Goal: Information Seeking & Learning: Learn about a topic

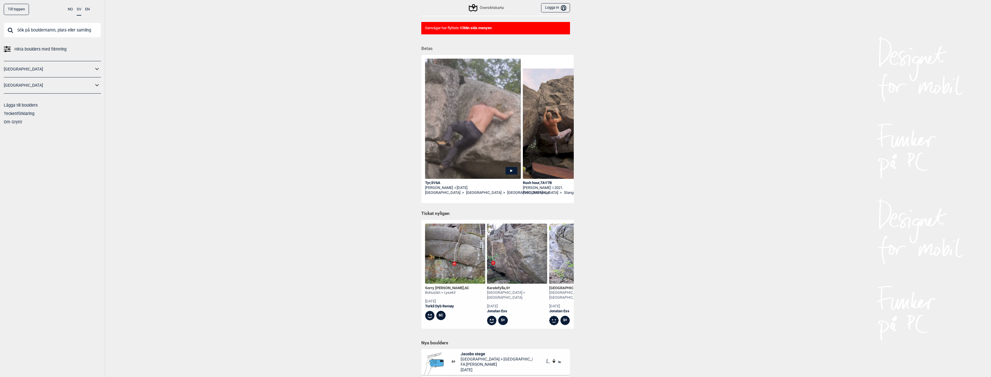
scroll to position [145, 0]
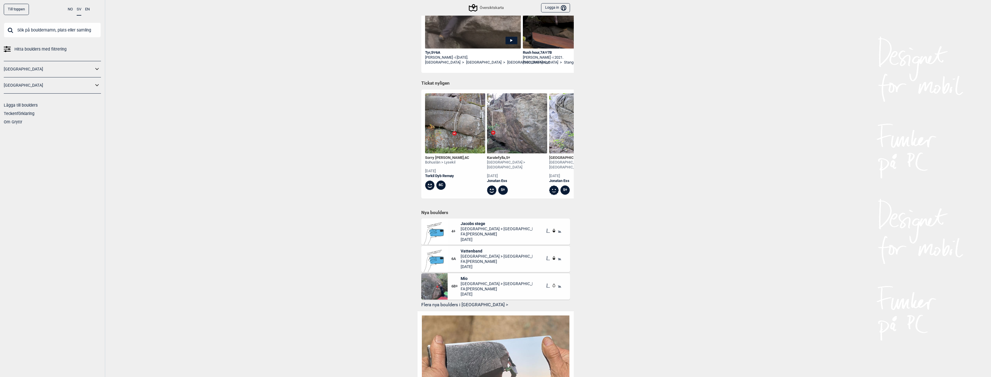
click at [488, 5] on div "Översiktskarta" at bounding box center [486, 7] width 34 height 7
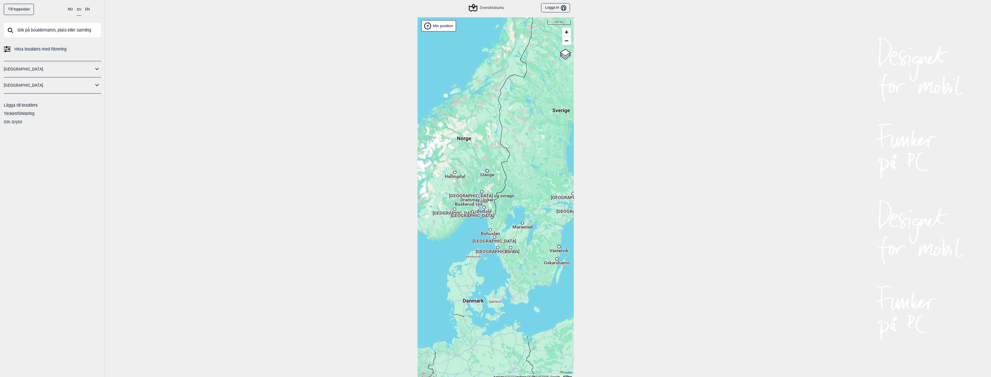
click at [489, 231] on span "Bohuslän" at bounding box center [490, 231] width 19 height 1
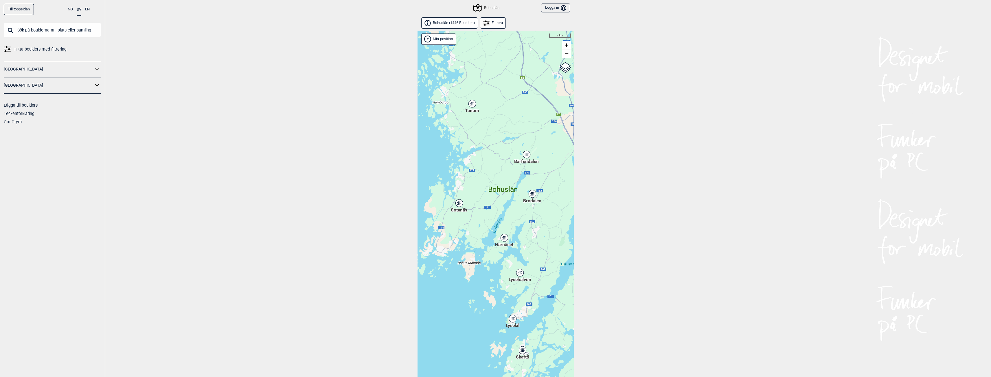
click at [530, 193] on div "Brodalen" at bounding box center [531, 193] width 3 height 3
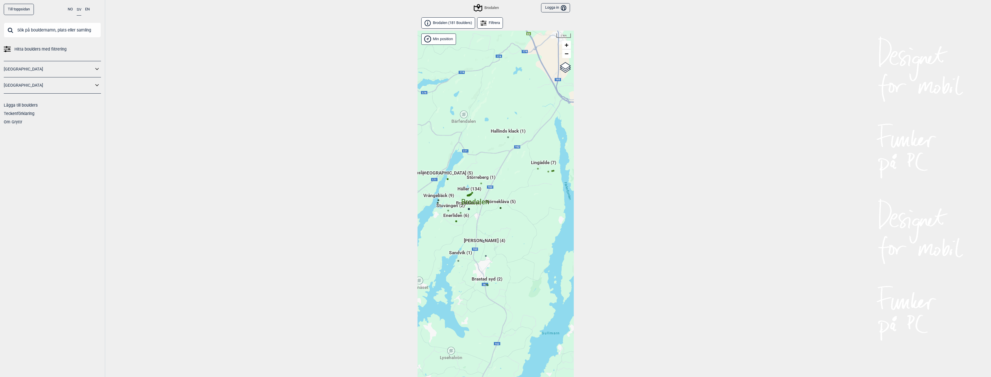
click at [469, 189] on span "Häller (134)" at bounding box center [469, 191] width 24 height 11
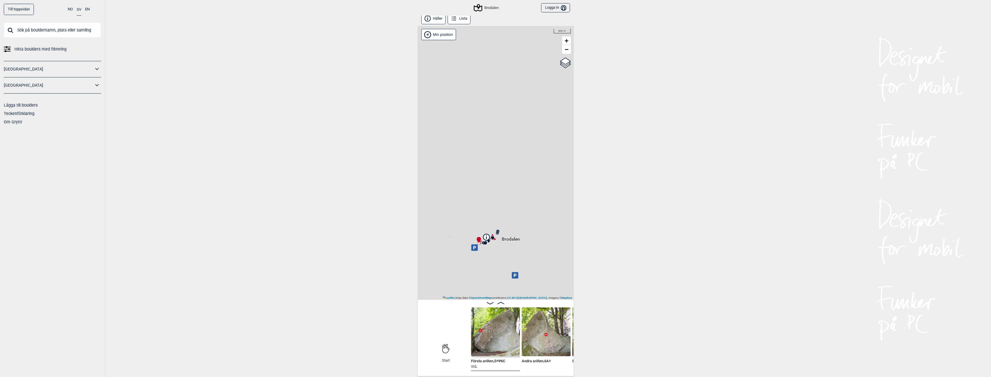
scroll to position [3, 0]
click at [443, 18] on button "Häller" at bounding box center [433, 17] width 25 height 11
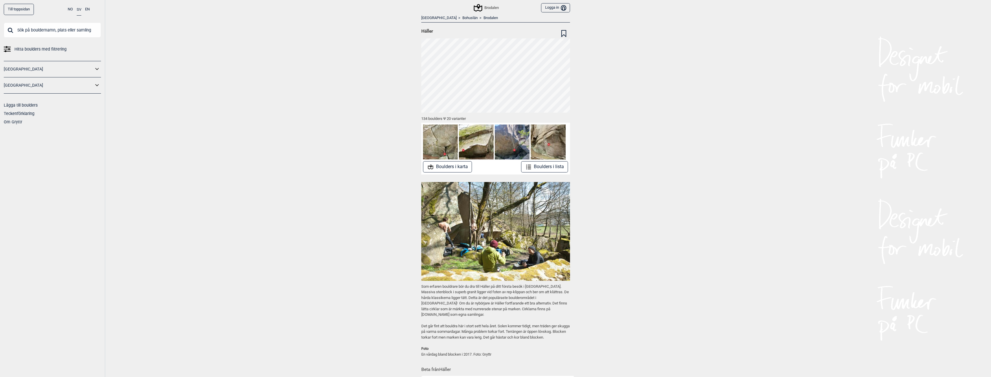
click at [542, 167] on button "Boulders i lista" at bounding box center [544, 166] width 47 height 11
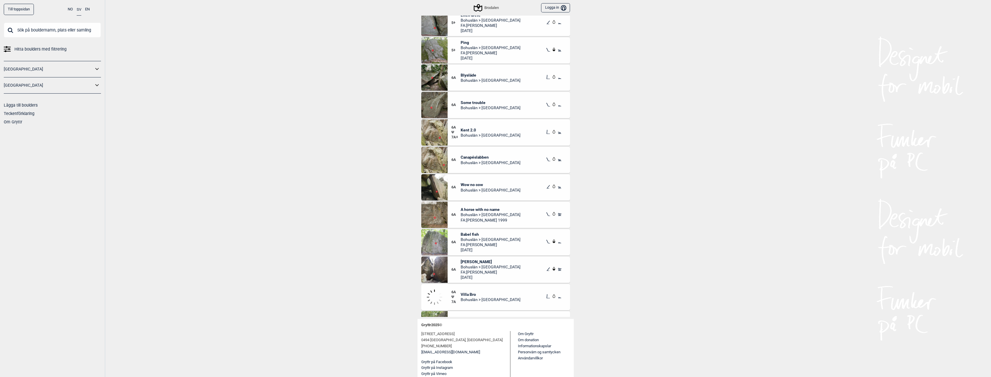
scroll to position [1070, 0]
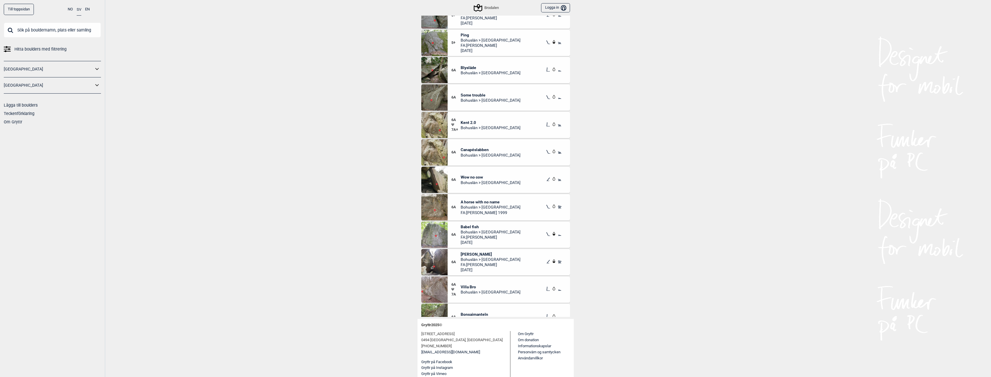
click at [469, 66] on span "Blysläde" at bounding box center [490, 67] width 60 height 5
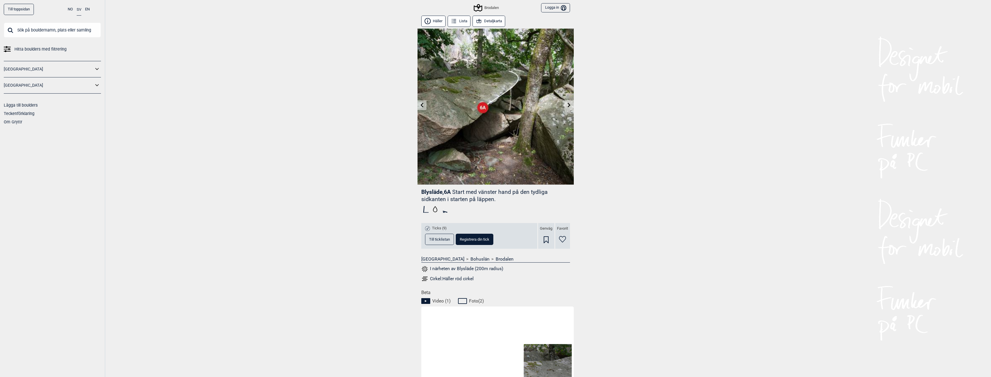
scroll to position [58, 0]
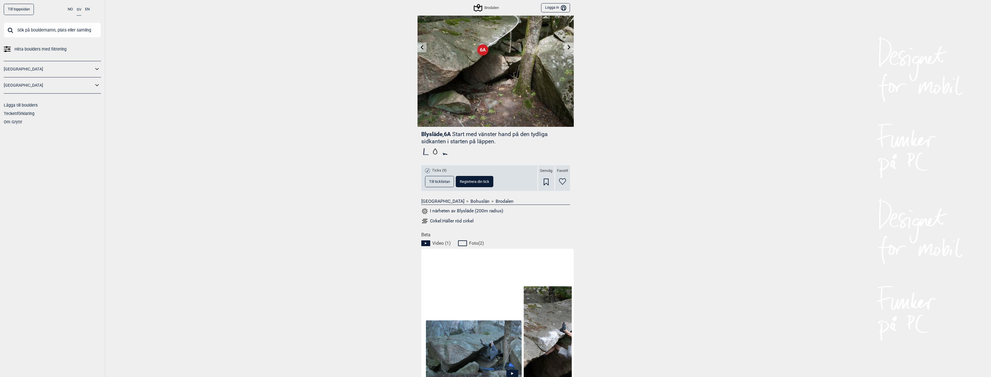
click at [451, 221] on div "Cirkel: Häller röd cirkel" at bounding box center [452, 221] width 44 height 6
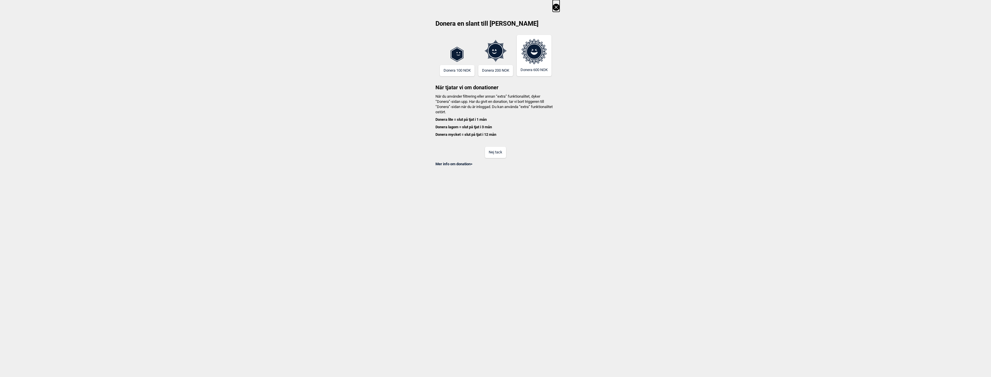
click at [492, 152] on button "Nej tack" at bounding box center [495, 152] width 21 height 11
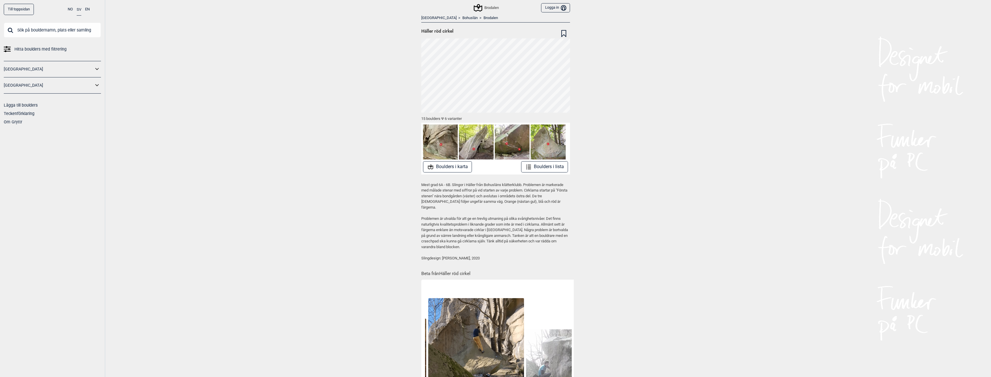
click at [461, 168] on button "Boulders i karta" at bounding box center [447, 166] width 49 height 11
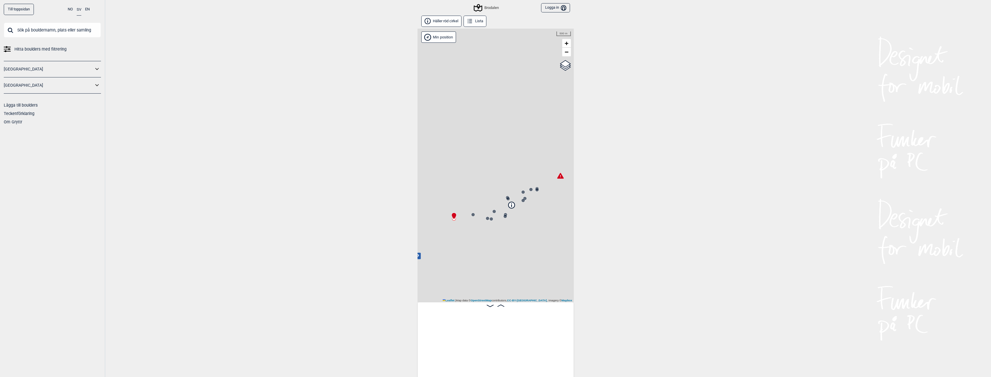
scroll to position [0, 45]
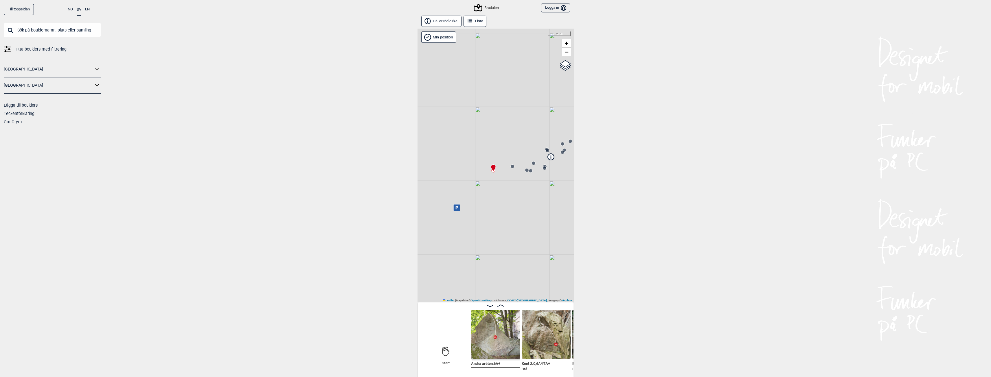
drag, startPoint x: 483, startPoint y: 236, endPoint x: 509, endPoint y: 200, distance: 44.9
click at [509, 200] on div "Brodalen Min position 50 m + − OpenStreetMap Google satellite Leaflet | Map dat…" at bounding box center [495, 166] width 156 height 274
click at [458, 206] on icon at bounding box center [458, 204] width 7 height 7
click at [442, 21] on button "Häller röd cirkel" at bounding box center [441, 21] width 40 height 11
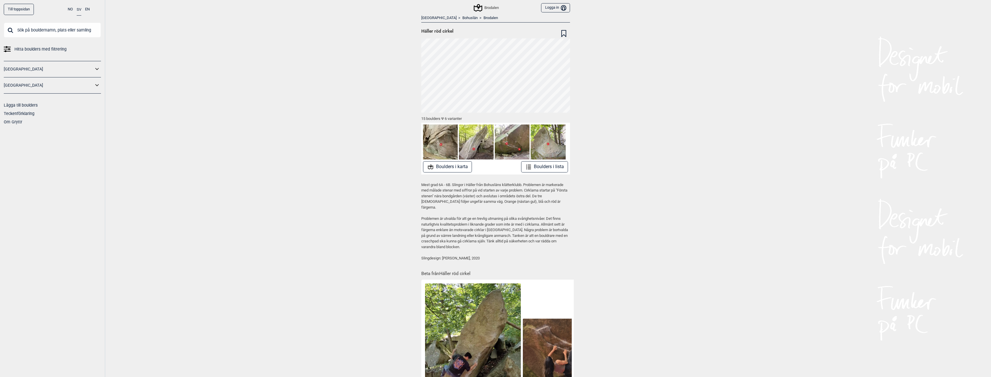
click at [538, 167] on button "Boulders i lista" at bounding box center [544, 166] width 47 height 11
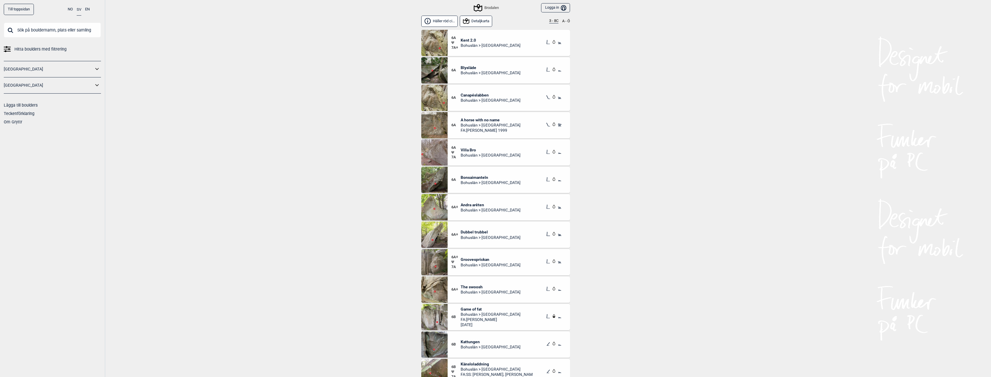
click at [484, 6] on div "Brodalen" at bounding box center [486, 7] width 24 height 7
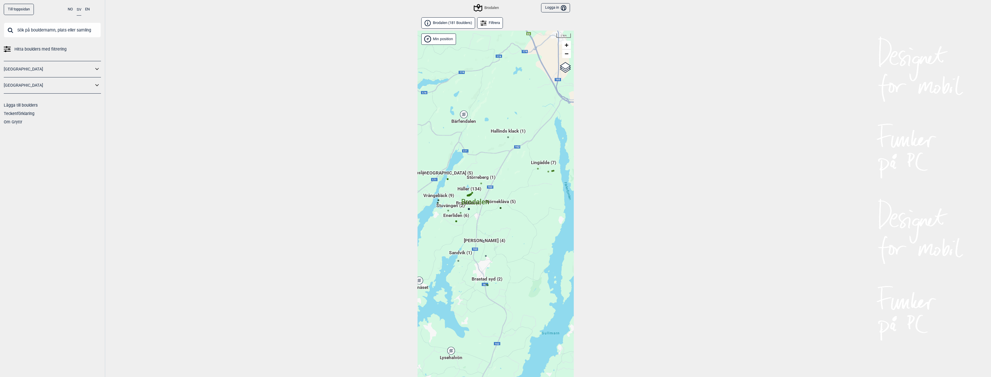
click at [465, 190] on span "Häller (134)" at bounding box center [469, 191] width 24 height 11
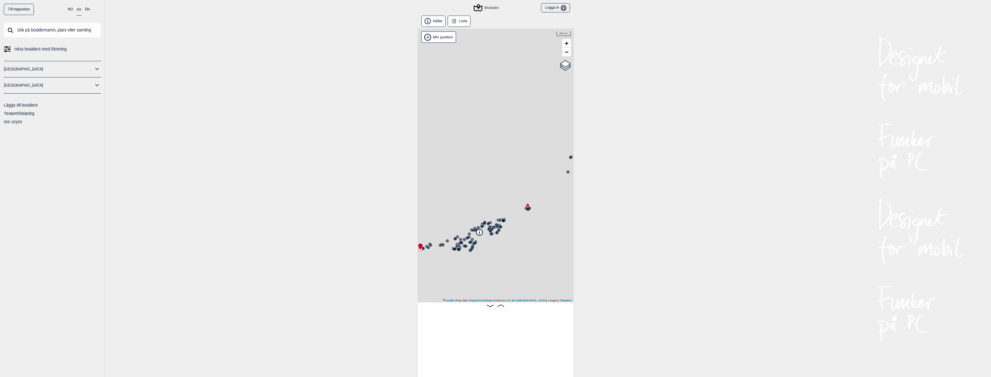
scroll to position [0, 45]
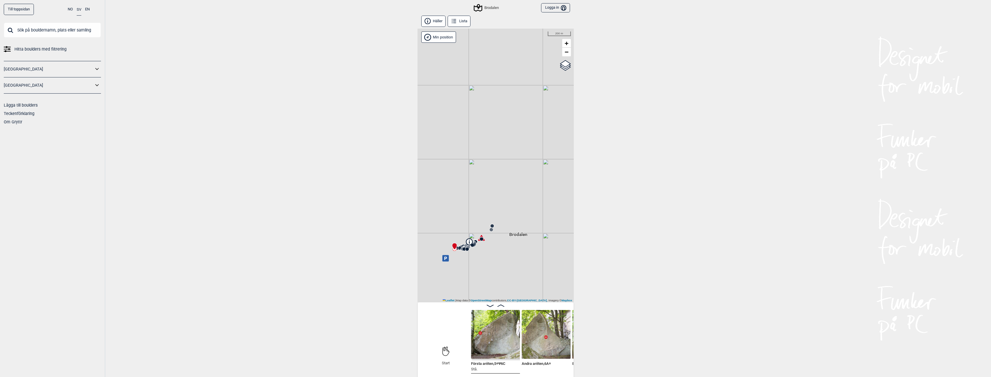
click at [495, 329] on img at bounding box center [495, 334] width 49 height 49
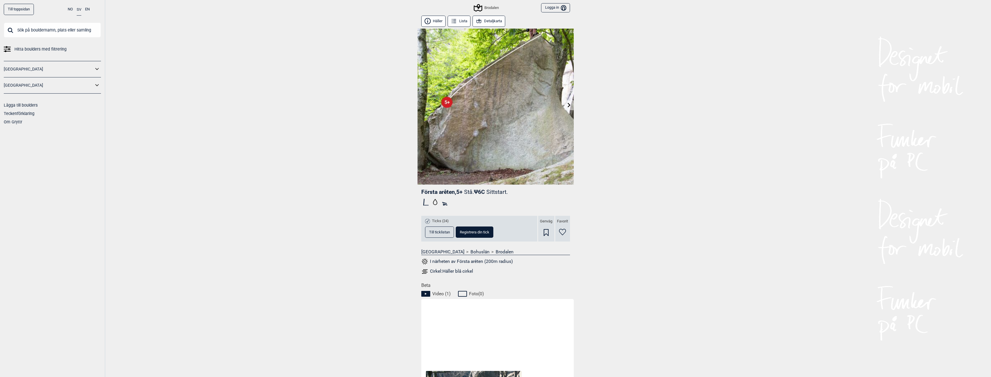
click at [442, 270] on div "Cirkel: Häller blå cirkel" at bounding box center [451, 272] width 43 height 6
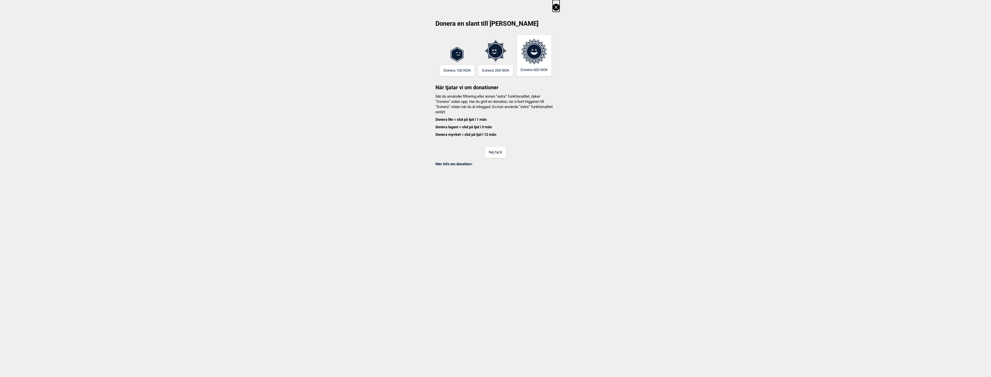
click at [494, 154] on button "Nej tack" at bounding box center [495, 152] width 21 height 11
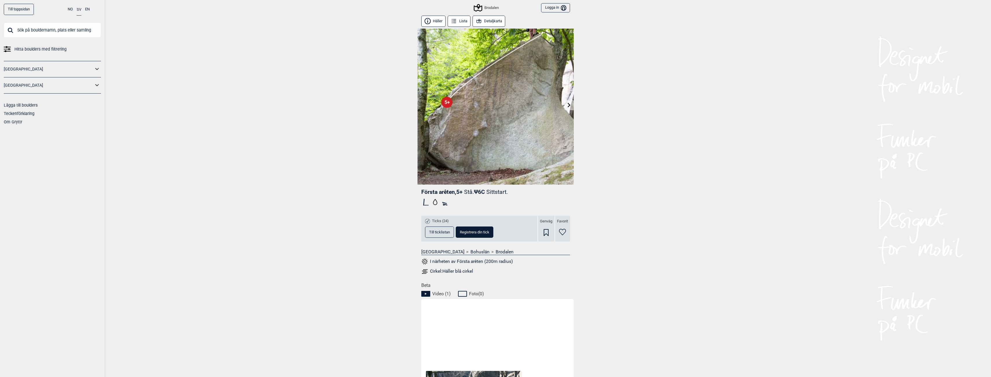
click at [567, 103] on icon at bounding box center [569, 105] width 5 height 5
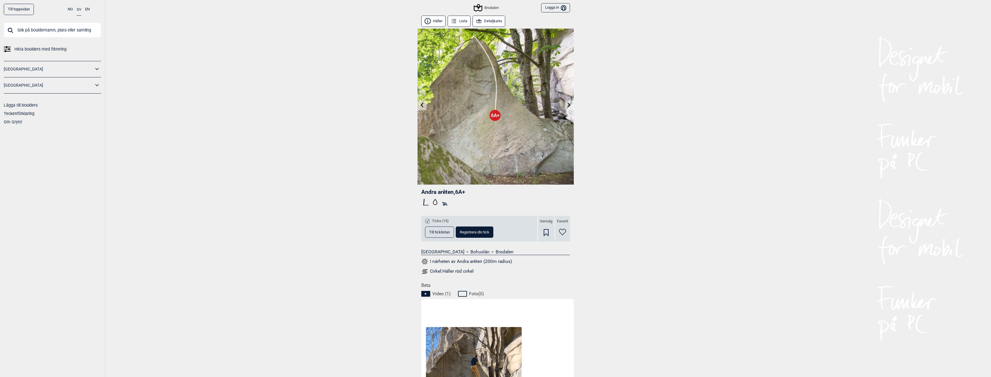
click at [568, 104] on icon at bounding box center [569, 105] width 5 height 5
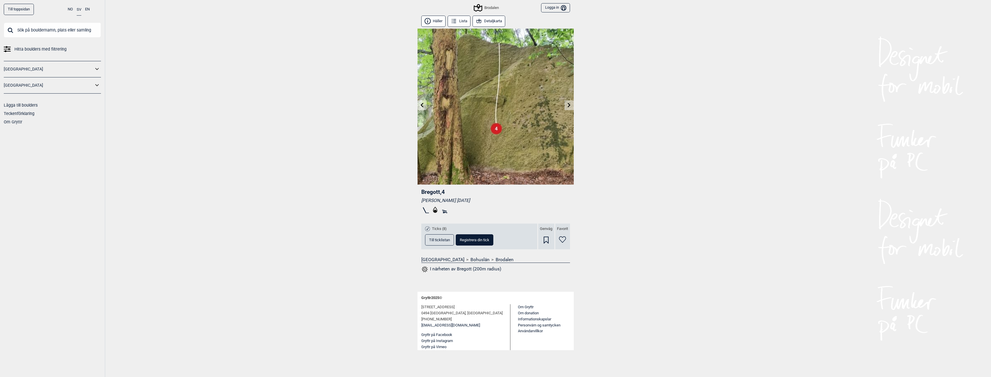
click at [567, 105] on icon at bounding box center [569, 105] width 5 height 5
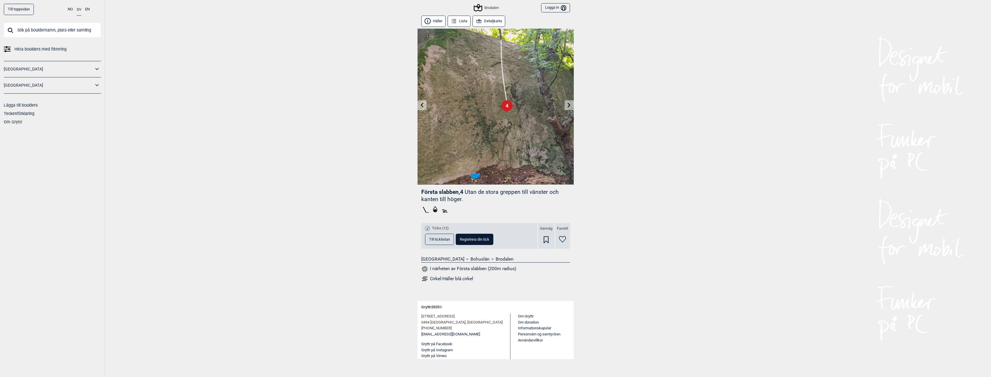
click at [567, 105] on icon at bounding box center [569, 105] width 5 height 5
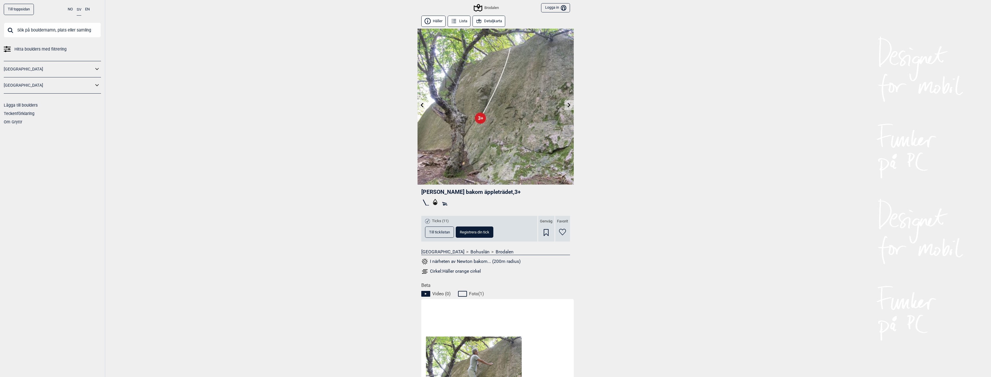
click at [451, 270] on div "Cirkel: Häller orange cirkel" at bounding box center [455, 272] width 51 height 6
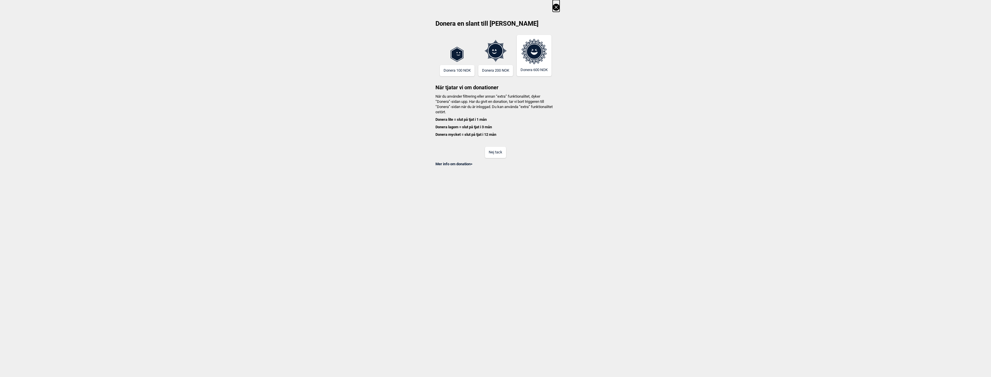
click at [501, 156] on button "Nej tack" at bounding box center [495, 152] width 21 height 11
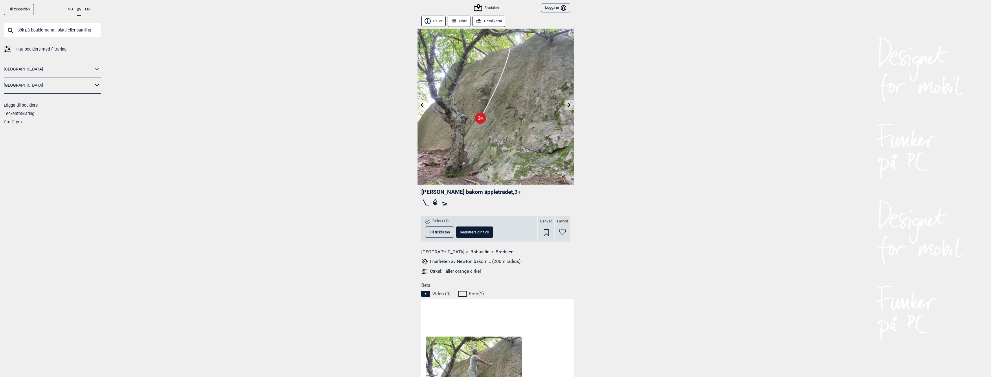
click at [567, 104] on icon at bounding box center [569, 105] width 5 height 5
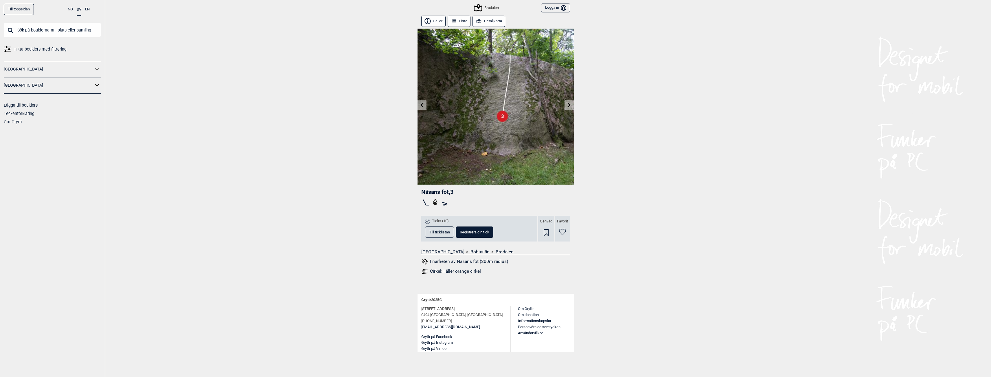
click at [567, 104] on icon at bounding box center [569, 105] width 5 height 5
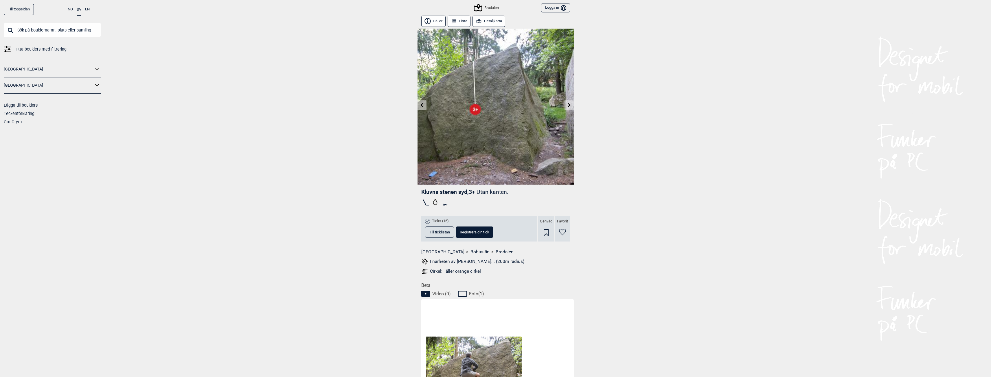
click at [567, 104] on icon at bounding box center [569, 105] width 5 height 5
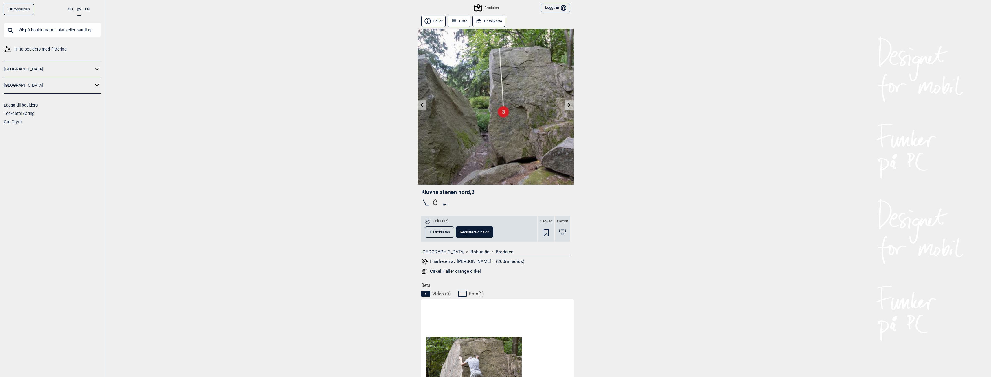
click at [567, 104] on icon at bounding box center [569, 105] width 5 height 5
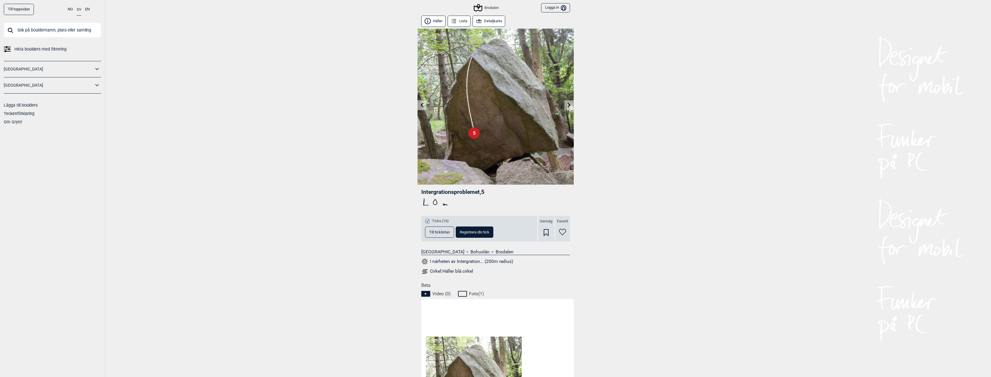
click at [455, 271] on div "Cirkel: Häller blå cirkel" at bounding box center [451, 272] width 43 height 6
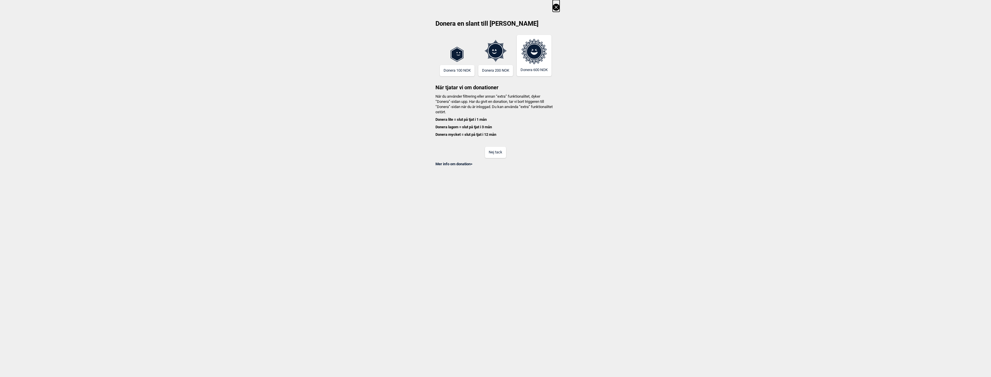
click at [495, 155] on button "Nej tack" at bounding box center [495, 152] width 21 height 11
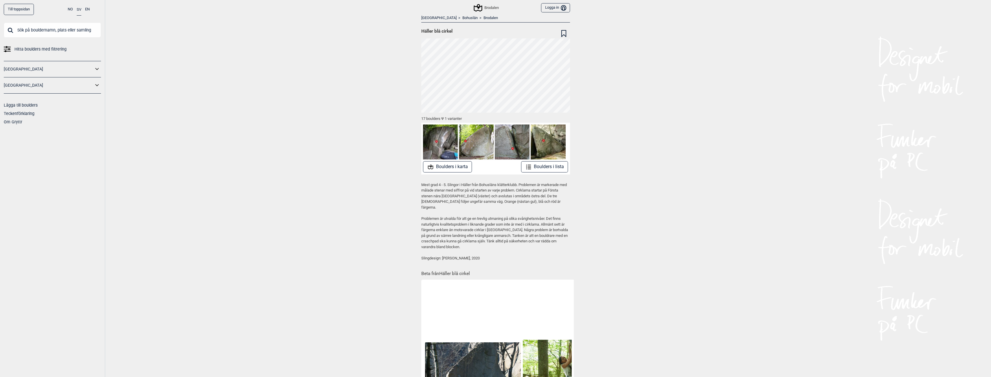
click at [545, 171] on button "Boulders i lista" at bounding box center [544, 166] width 47 height 11
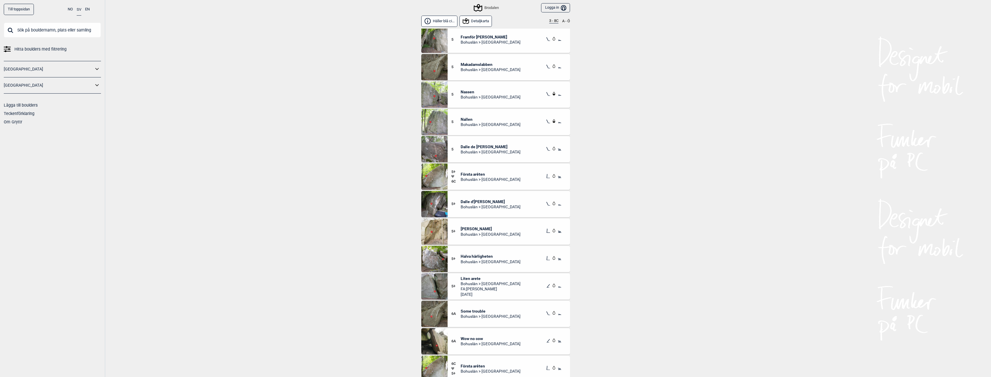
scroll to position [65, 0]
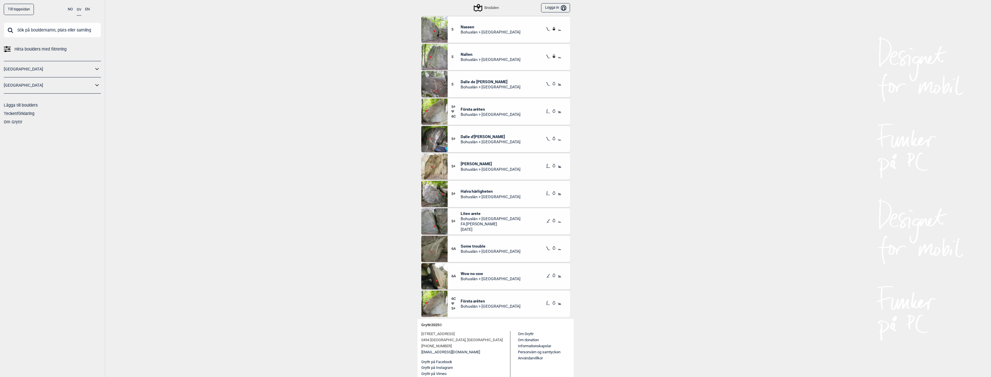
click at [487, 280] on span "Bohuslän > [GEOGRAPHIC_DATA]" at bounding box center [490, 278] width 60 height 5
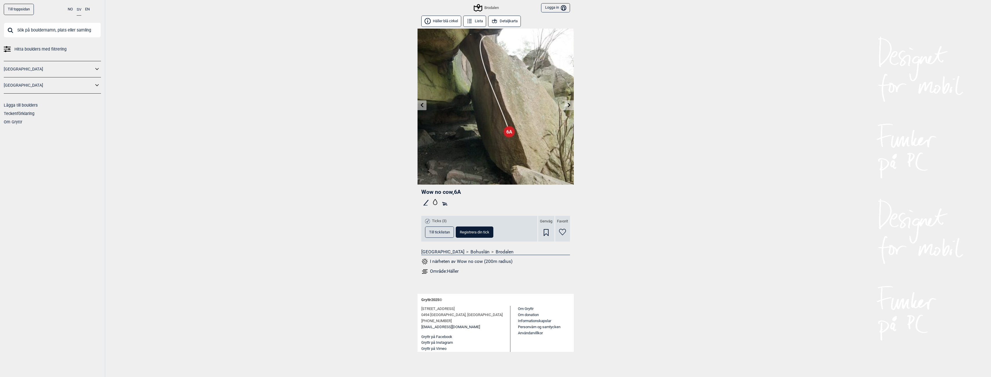
click at [436, 228] on button "Till ticklistan" at bounding box center [439, 232] width 29 height 11
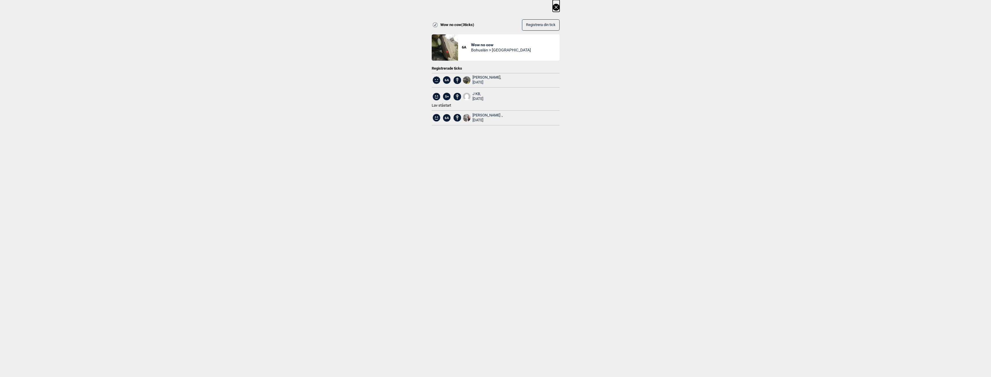
click at [557, 8] on icon at bounding box center [555, 7] width 7 height 7
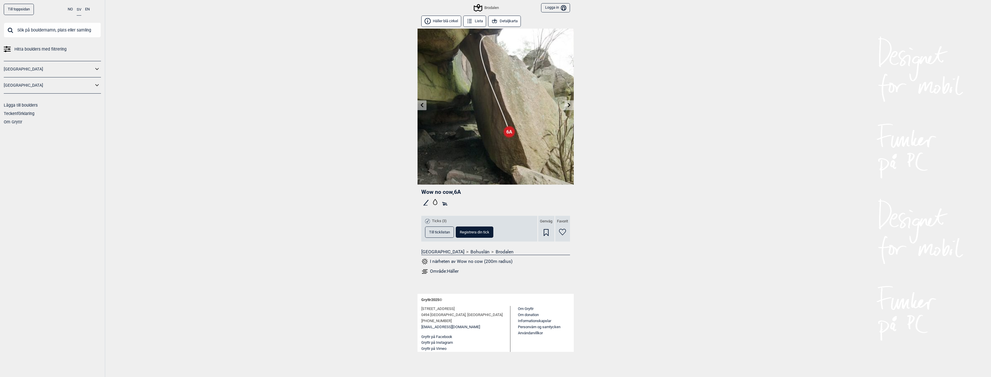
click at [434, 271] on div "Område: Häller" at bounding box center [444, 272] width 29 height 6
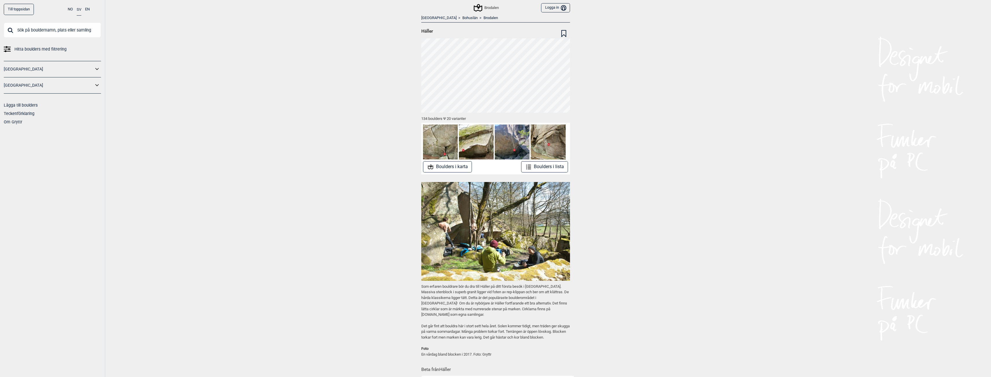
click at [485, 6] on div "Brodalen" at bounding box center [486, 7] width 24 height 7
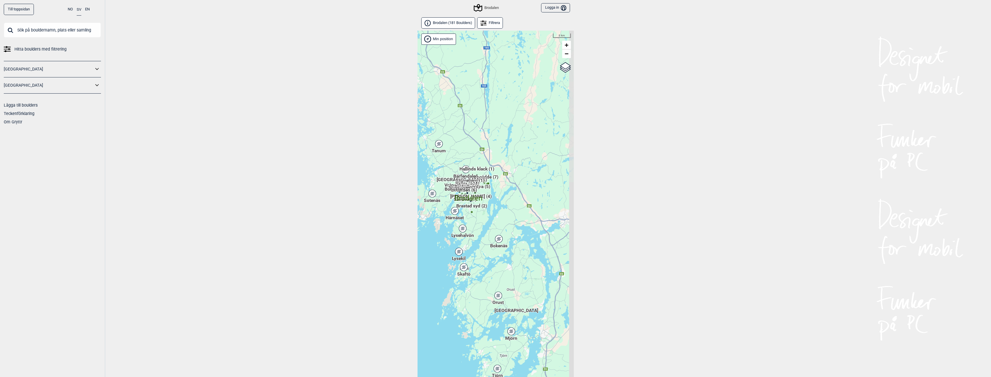
drag, startPoint x: 510, startPoint y: 260, endPoint x: 490, endPoint y: 230, distance: 36.2
click at [490, 230] on div "Hallingdal Gol [PERSON_NAME] Kolomoen [GEOGRAPHIC_DATA] [GEOGRAPHIC_DATA] [GEOG…" at bounding box center [495, 212] width 156 height 362
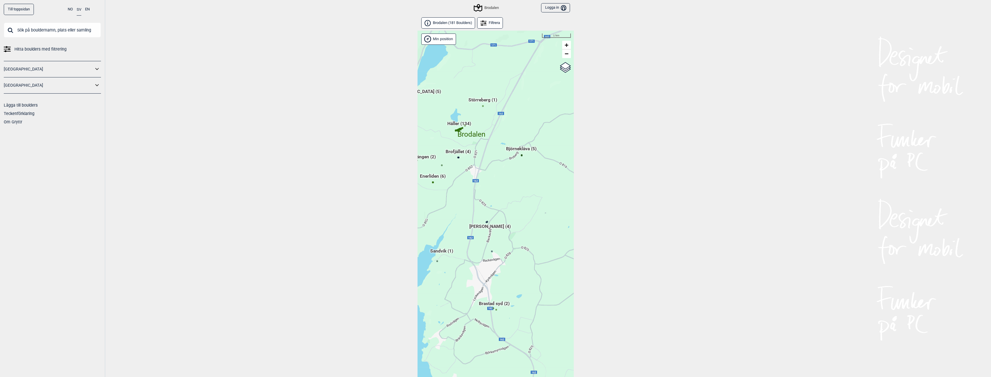
drag, startPoint x: 457, startPoint y: 172, endPoint x: 580, endPoint y: 291, distance: 171.0
click at [580, 291] on div "Till toppsidan NO SV EN Hitta boulders med filtrering [GEOGRAPHIC_DATA] [GEOGRA…" at bounding box center [495, 188] width 991 height 377
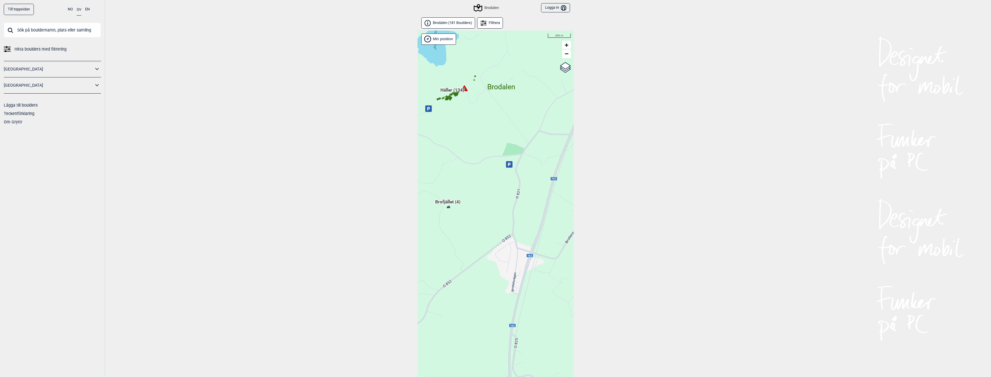
click at [508, 166] on icon at bounding box center [509, 164] width 3 height 3
click at [476, 108] on div "Hallingdal Gol [PERSON_NAME] Kolomoen [GEOGRAPHIC_DATA] [GEOGRAPHIC_DATA] [GEOG…" at bounding box center [495, 212] width 156 height 362
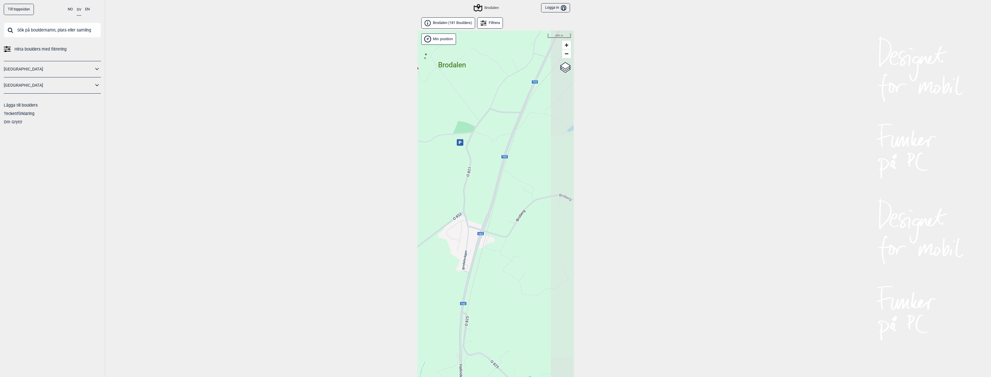
drag, startPoint x: 532, startPoint y: 146, endPoint x: 483, endPoint y: 124, distance: 53.9
click at [483, 124] on div "Hallingdal Gol [PERSON_NAME] Kolomoen [GEOGRAPHIC_DATA] [GEOGRAPHIC_DATA] [GEOG…" at bounding box center [495, 212] width 156 height 362
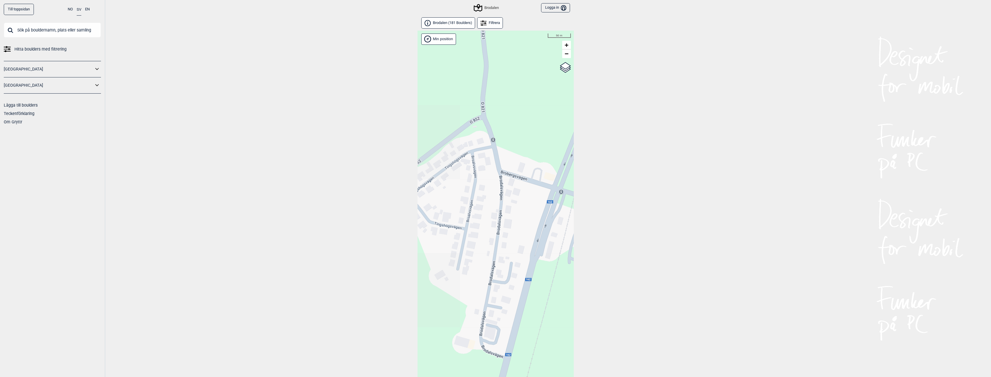
drag, startPoint x: 469, startPoint y: 245, endPoint x: 511, endPoint y: 245, distance: 41.4
click at [511, 245] on div "Hallingdal Gol [PERSON_NAME] Kolomoen [GEOGRAPHIC_DATA] [GEOGRAPHIC_DATA] [GEOG…" at bounding box center [495, 212] width 156 height 362
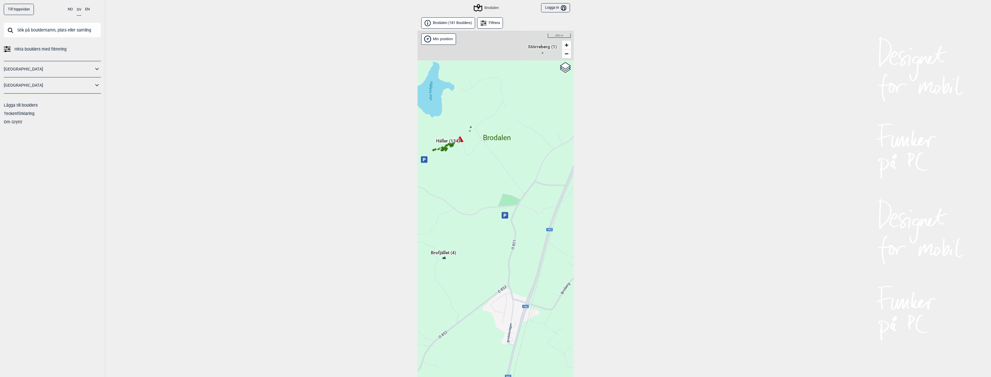
drag, startPoint x: 516, startPoint y: 180, endPoint x: 523, endPoint y: 261, distance: 81.8
click at [523, 261] on div "Hallingdal Gol [PERSON_NAME] Kolomoen [GEOGRAPHIC_DATA] [GEOGRAPHIC_DATA] [GEOG…" at bounding box center [495, 212] width 156 height 362
click at [426, 162] on icon at bounding box center [424, 159] width 7 height 7
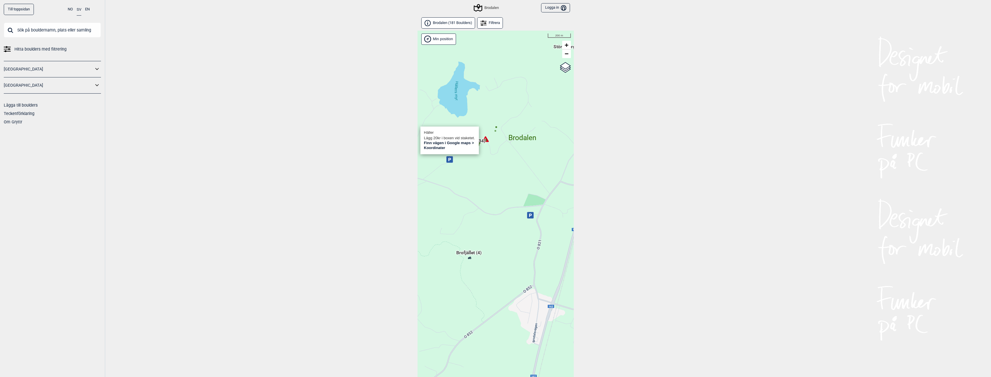
click at [465, 171] on div "Hallingdal Gol [PERSON_NAME] Kolomoen [GEOGRAPHIC_DATA] [GEOGRAPHIC_DATA] [GEOG…" at bounding box center [495, 212] width 156 height 362
click at [466, 140] on span "Häller (134)" at bounding box center [473, 143] width 24 height 11
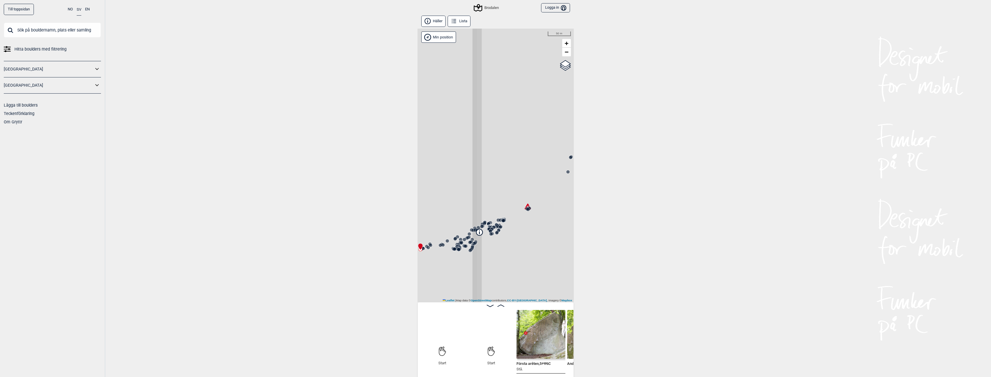
scroll to position [0, 45]
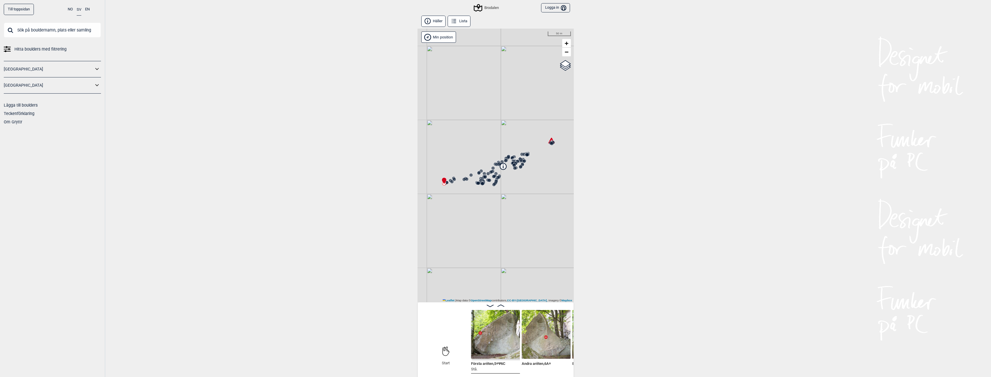
drag, startPoint x: 495, startPoint y: 259, endPoint x: 517, endPoint y: 198, distance: 64.8
click at [517, 198] on div "Brodalen" at bounding box center [495, 166] width 156 height 274
click at [504, 168] on icon at bounding box center [502, 166] width 6 height 6
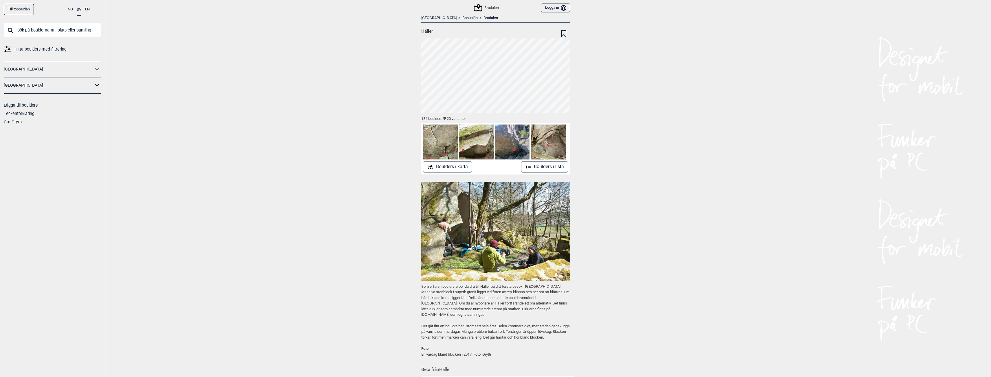
scroll to position [58, 0]
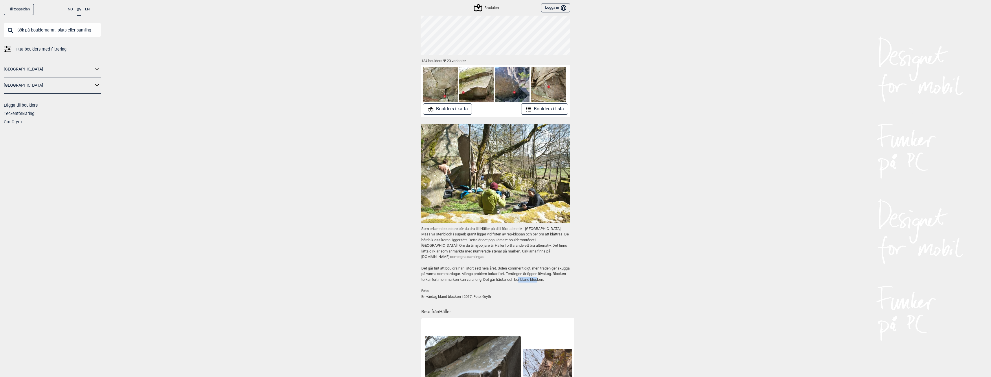
drag, startPoint x: 535, startPoint y: 275, endPoint x: 558, endPoint y: 274, distance: 23.1
click at [558, 274] on p "Det går fint att bouldra här i stort sett hela året. Solen kommer tidigt, men t…" at bounding box center [495, 274] width 149 height 17
click at [602, 285] on div "Till toppsidan NO SV EN Hitta boulders med filtrering [GEOGRAPHIC_DATA] [GEOGRA…" at bounding box center [495, 130] width 991 height 377
drag, startPoint x: 425, startPoint y: 274, endPoint x: 453, endPoint y: 274, distance: 28.3
click at [453, 274] on p "Det går fint att bouldra här i stort sett hela året. Solen kommer tidigt, men t…" at bounding box center [495, 274] width 149 height 17
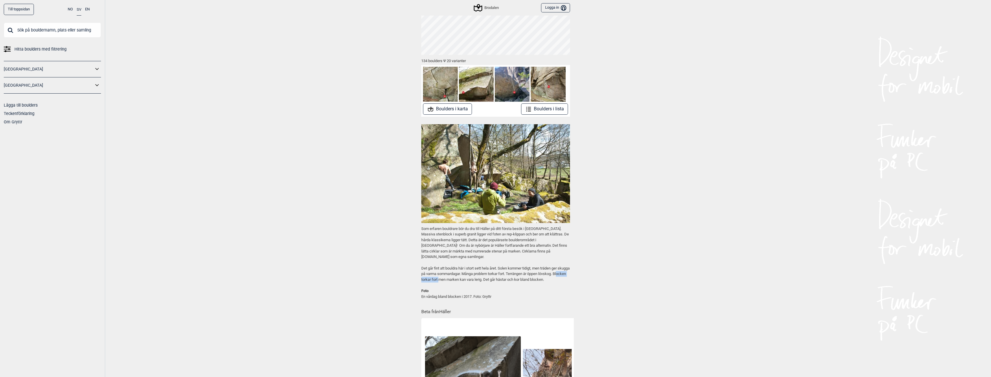
click at [446, 274] on p "Det går fint att bouldra här i stort sett hela året. Solen kommer tidigt, men t…" at bounding box center [495, 274] width 149 height 17
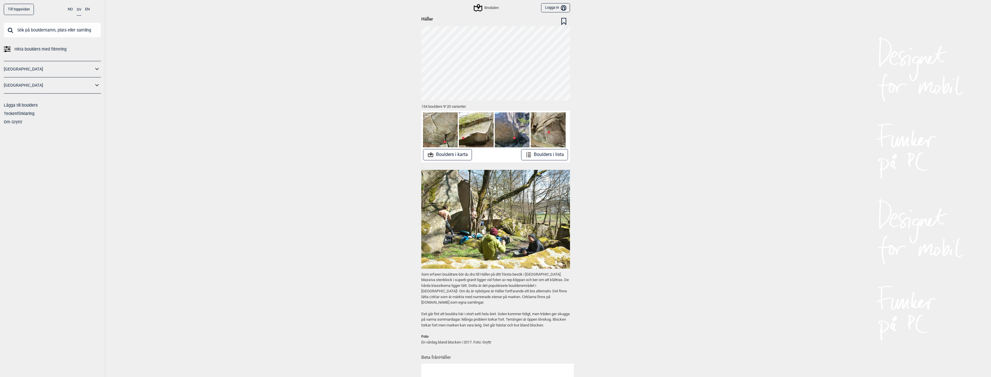
scroll to position [0, 0]
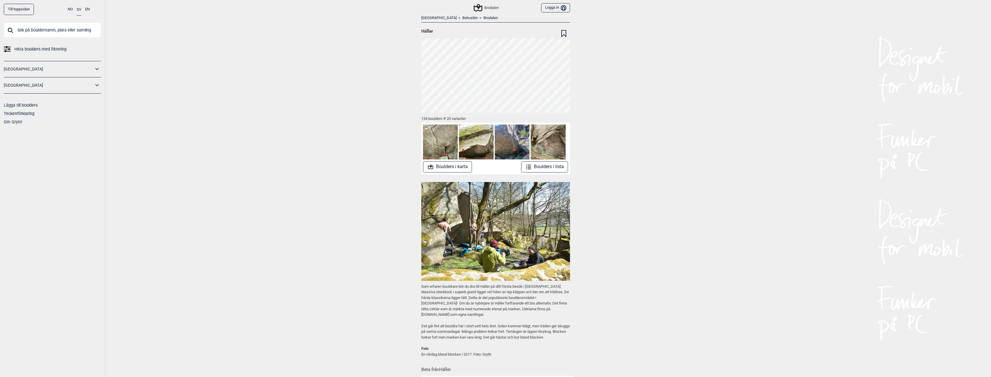
click at [218, 80] on div "Till toppsidan NO SV EN Hitta boulders med filtrering [GEOGRAPHIC_DATA] [GEOGRA…" at bounding box center [495, 188] width 991 height 377
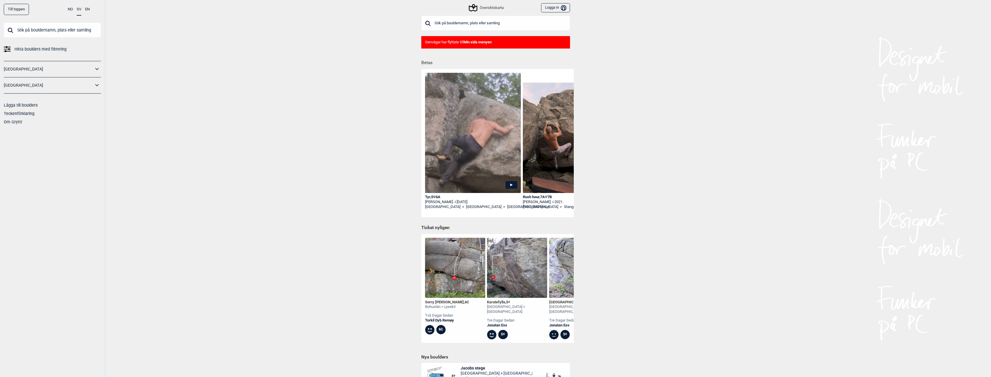
click at [254, 123] on div "Till toppen NO SV EN Hitta boulders med filtrering [GEOGRAPHIC_DATA] [GEOGRAPHI…" at bounding box center [495, 188] width 991 height 377
click at [482, 6] on div "Översiktskarta" at bounding box center [486, 7] width 34 height 7
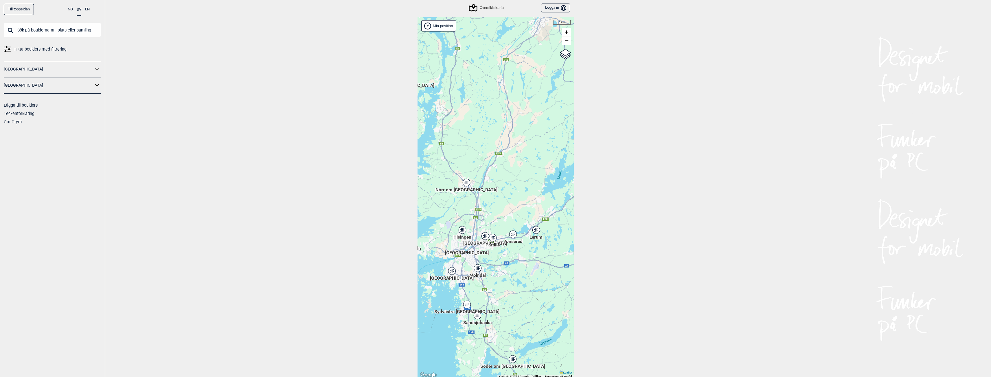
click at [460, 232] on div "Hisingen" at bounding box center [461, 229] width 3 height 3
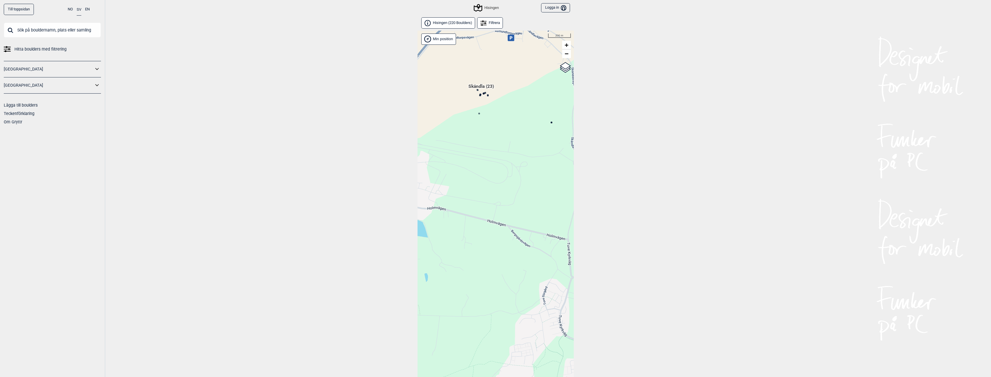
click at [551, 122] on circle at bounding box center [551, 122] width 2 height 2
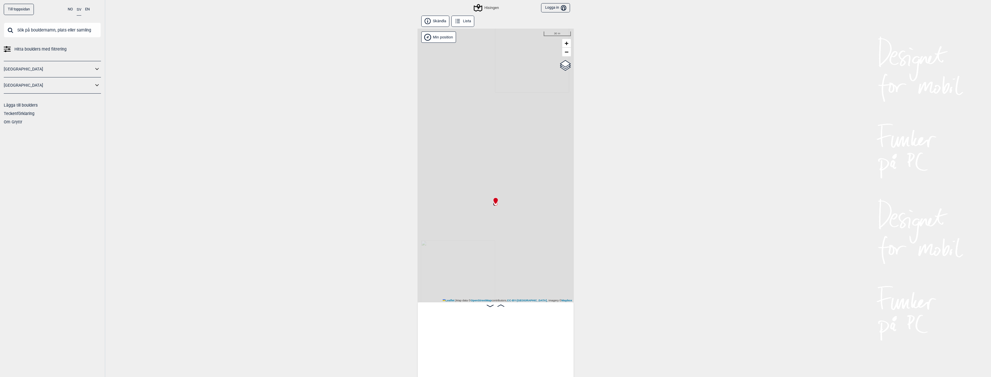
scroll to position [0, 1124]
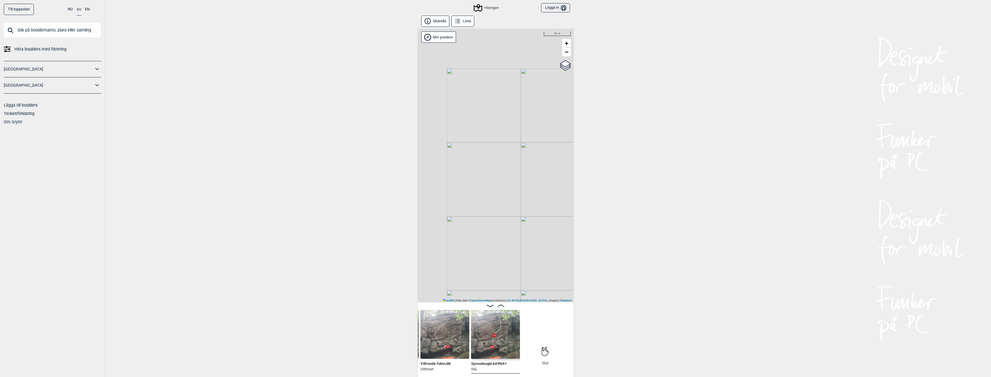
drag, startPoint x: 445, startPoint y: 204, endPoint x: 596, endPoint y: 260, distance: 161.5
click at [596, 260] on div "Till toppsidan NO SV EN Hitta boulders med filtrering Norge Sverige Lägga till …" at bounding box center [495, 188] width 991 height 377
drag, startPoint x: 498, startPoint y: 165, endPoint x: 553, endPoint y: 230, distance: 84.9
click at [553, 230] on div "Hisingen Min position 50 m + − OpenStreetMap Google satellite Leaflet | Map dat…" at bounding box center [495, 166] width 156 height 274
click at [475, 131] on circle at bounding box center [475, 130] width 3 height 3
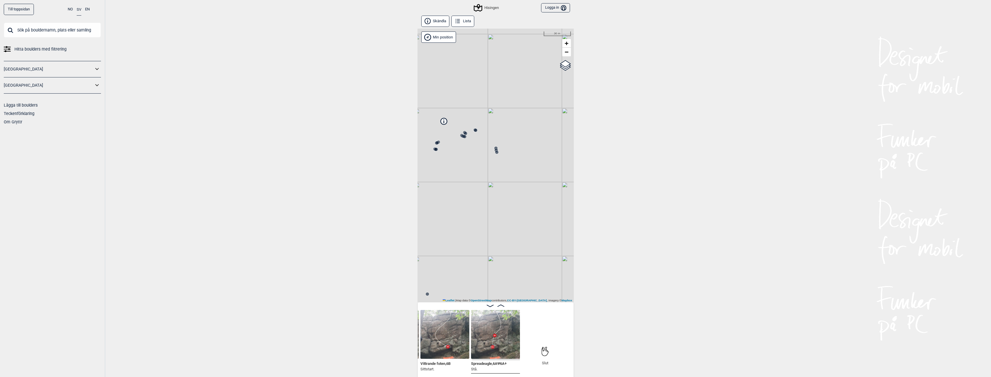
scroll to position [0, 782]
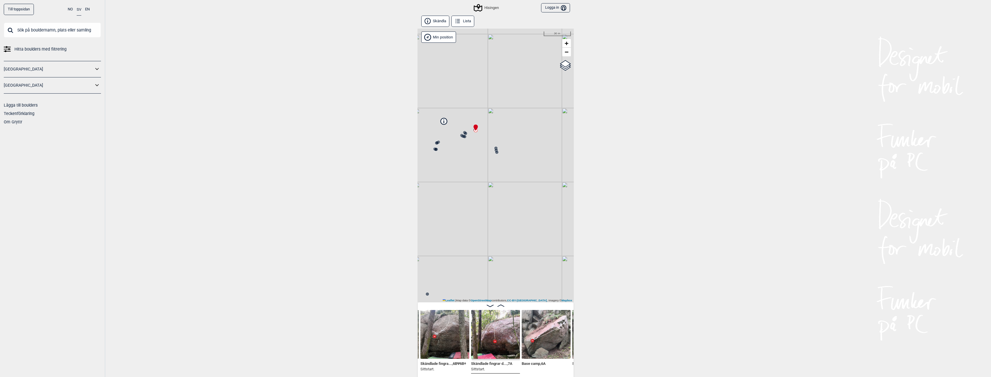
click at [497, 154] on circle at bounding box center [496, 152] width 3 height 3
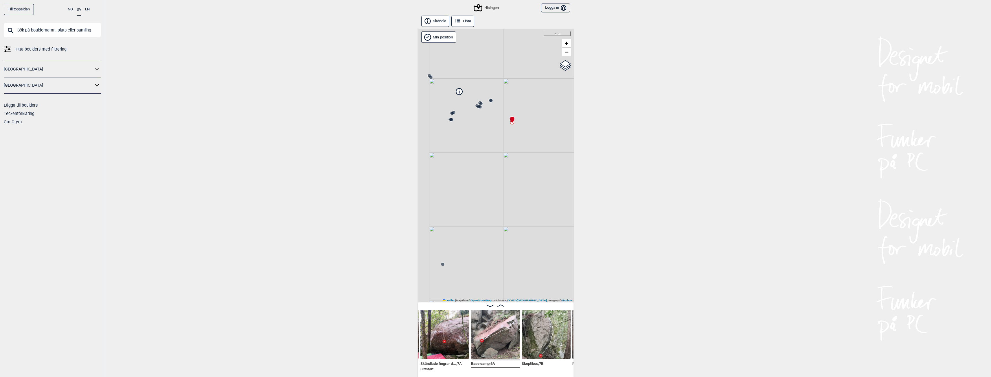
drag, startPoint x: 494, startPoint y: 165, endPoint x: 511, endPoint y: 134, distance: 35.5
click at [511, 134] on div "Hisingen Min position 30 m + − OpenStreetMap Google satellite Leaflet | Map dat…" at bounding box center [495, 166] width 156 height 274
click at [458, 239] on circle at bounding box center [456, 238] width 3 height 3
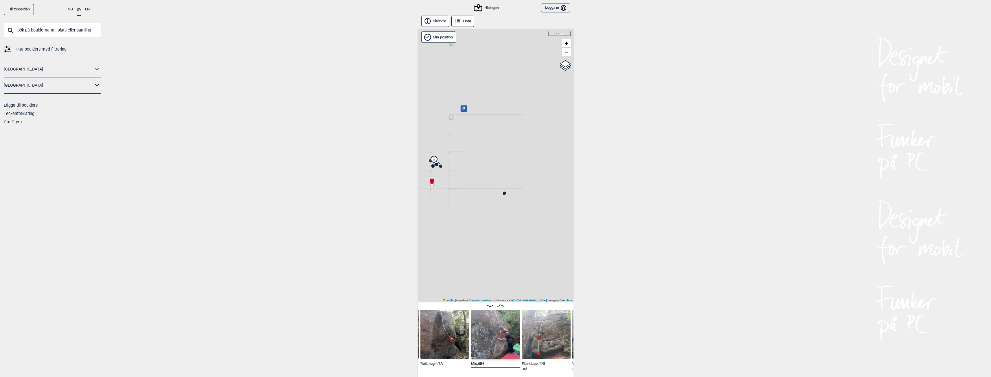
drag, startPoint x: 506, startPoint y: 234, endPoint x: 456, endPoint y: 196, distance: 62.5
click at [456, 196] on div "Hisingen Min position 200 m + − OpenStreetMap Google satellite Leaflet | Map da…" at bounding box center [495, 166] width 156 height 274
drag, startPoint x: 463, startPoint y: 244, endPoint x: 643, endPoint y: 274, distance: 182.3
click at [642, 273] on div "Till toppsidan NO SV EN Hitta boulders med filtrering Norge Sverige Lägga till …" at bounding box center [495, 188] width 991 height 377
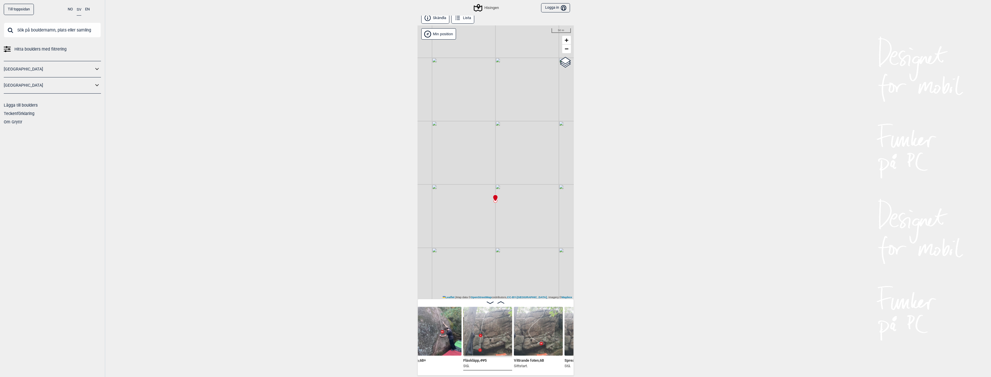
scroll to position [0, 1059]
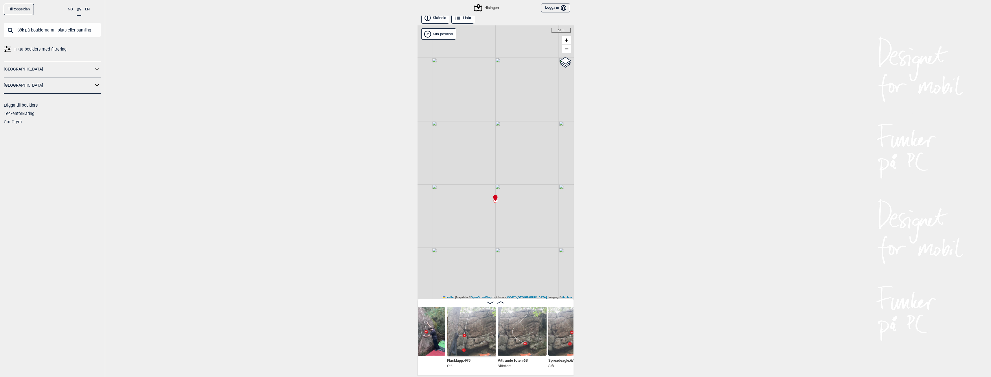
click at [481, 342] on img at bounding box center [471, 331] width 49 height 49
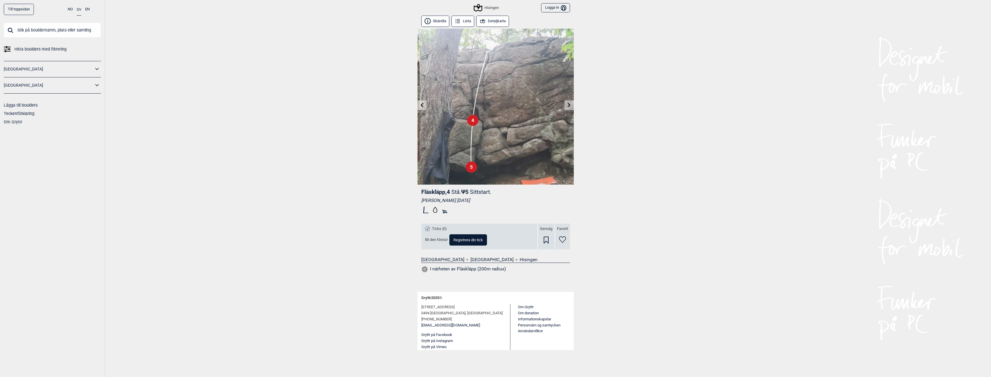
click at [568, 102] on link at bounding box center [568, 106] width 9 height 10
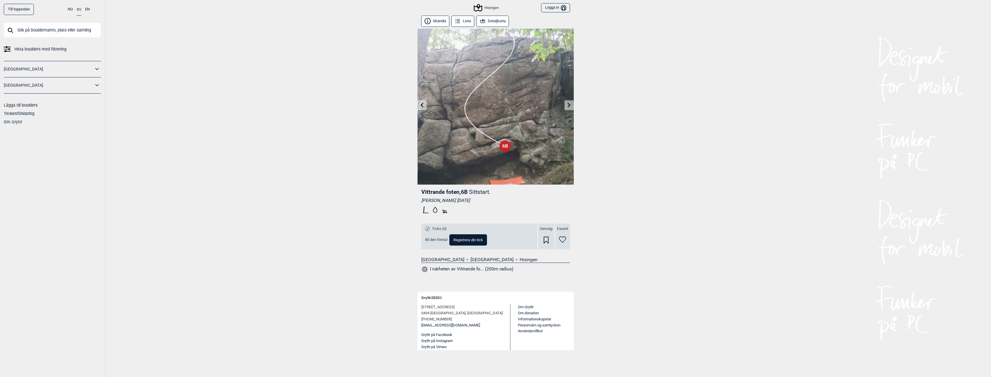
click at [567, 106] on icon at bounding box center [569, 105] width 5 height 5
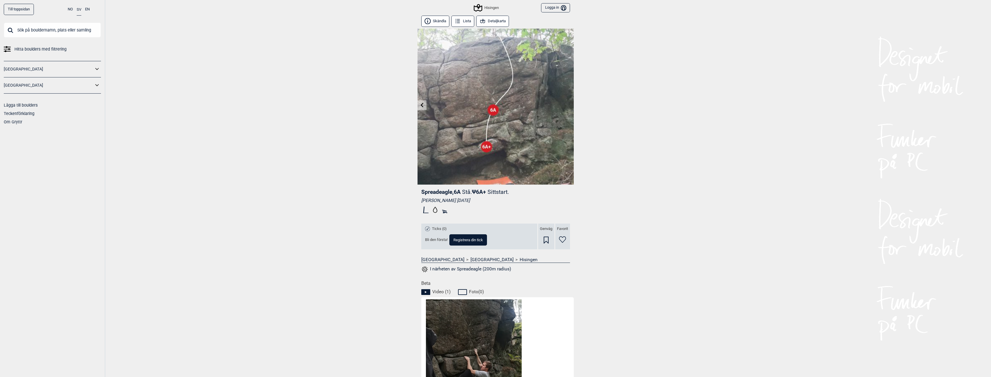
click at [491, 8] on div "Hisingen" at bounding box center [486, 7] width 24 height 7
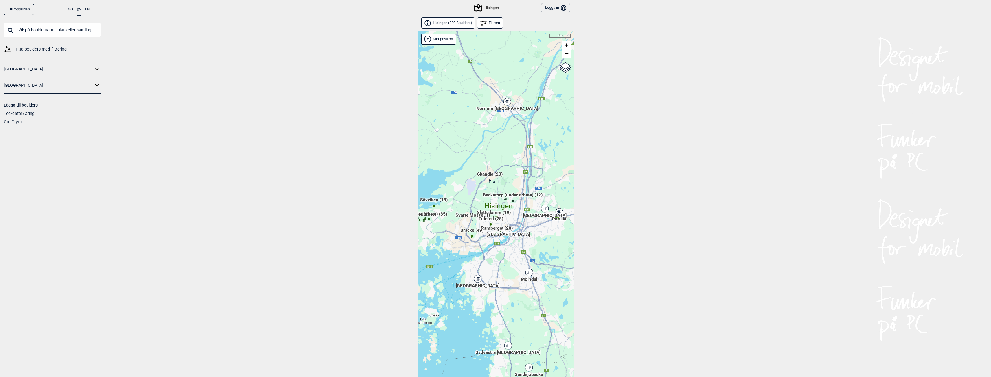
drag, startPoint x: 516, startPoint y: 133, endPoint x: 485, endPoint y: 127, distance: 31.4
click at [485, 127] on div "Hallingdal Gol [PERSON_NAME] Kolomoen [GEOGRAPHIC_DATA] [GEOGRAPHIC_DATA] [GEOG…" at bounding box center [495, 212] width 156 height 362
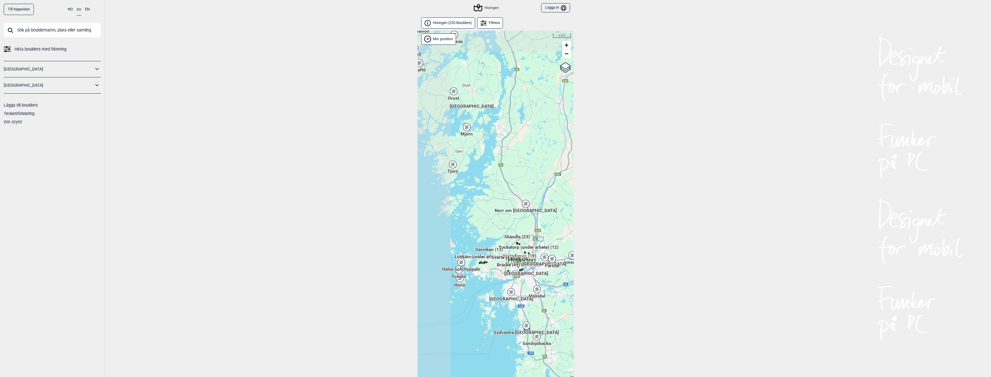
drag, startPoint x: 477, startPoint y: 112, endPoint x: 513, endPoint y: 193, distance: 88.7
click at [513, 193] on div "Hallingdal Gol [PERSON_NAME] Kolomoen [GEOGRAPHIC_DATA] [GEOGRAPHIC_DATA] [GEOG…" at bounding box center [495, 212] width 156 height 362
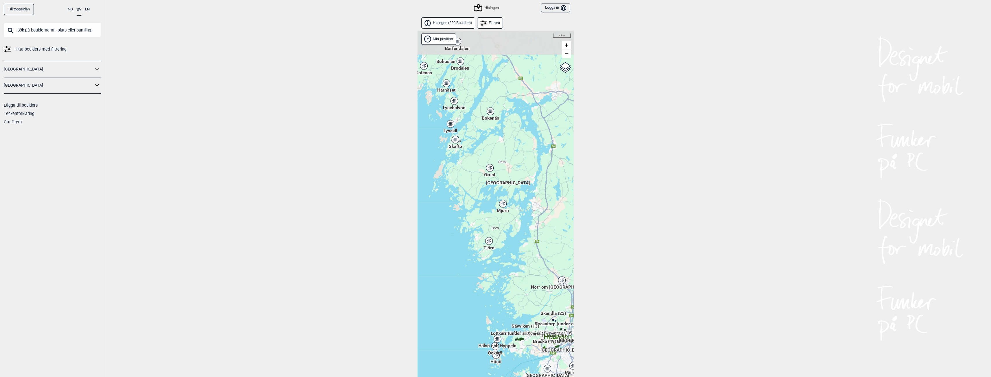
drag, startPoint x: 519, startPoint y: 185, endPoint x: 536, endPoint y: 213, distance: 32.6
click at [536, 213] on div "Hallingdal Gol [PERSON_NAME] Kolomoen [GEOGRAPHIC_DATA] [GEOGRAPHIC_DATA] [GEOG…" at bounding box center [495, 212] width 156 height 362
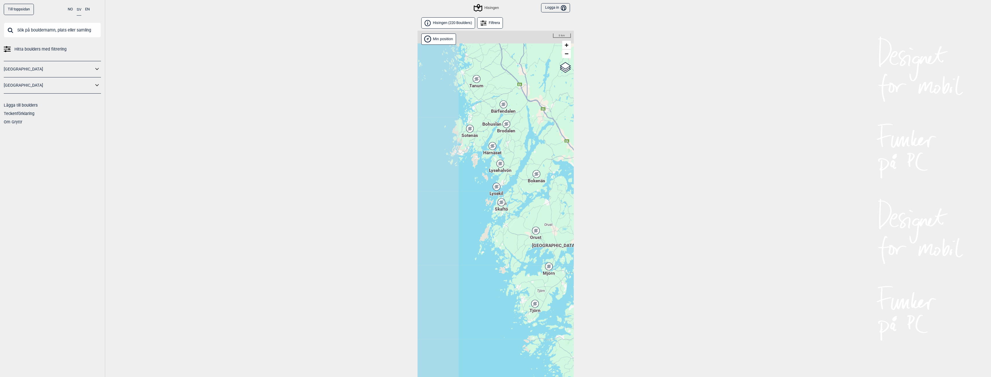
drag, startPoint x: 491, startPoint y: 155, endPoint x: 534, endPoint y: 211, distance: 70.8
click at [534, 211] on div "Hallingdal Gol [PERSON_NAME] Kolomoen [GEOGRAPHIC_DATA] [GEOGRAPHIC_DATA] [GEOG…" at bounding box center [495, 212] width 156 height 362
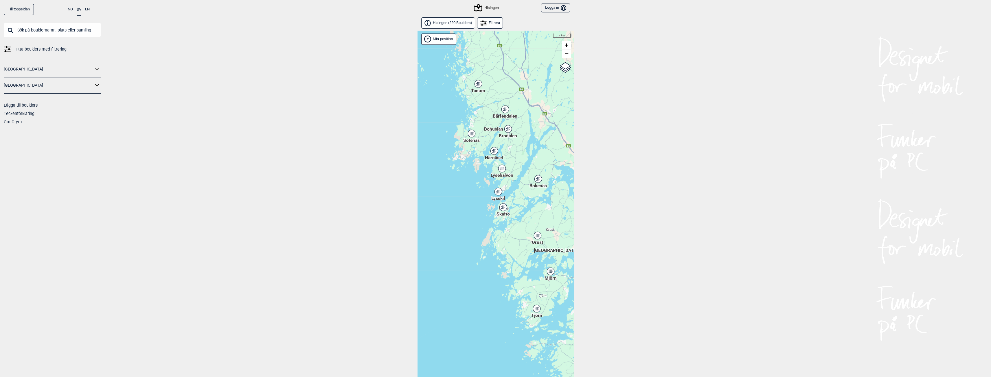
click at [473, 134] on icon at bounding box center [473, 134] width 1 height 1
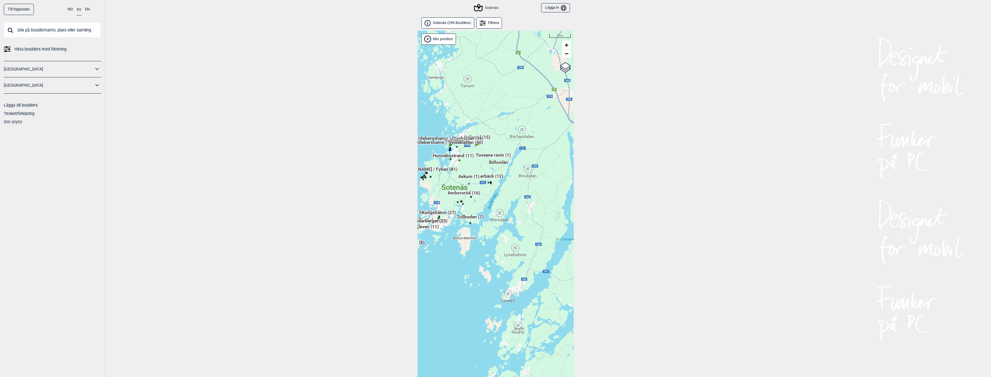
drag, startPoint x: 537, startPoint y: 253, endPoint x: 491, endPoint y: 236, distance: 49.3
click at [491, 236] on div "Hallingdal Gol [PERSON_NAME] Kolomoen [GEOGRAPHIC_DATA] [GEOGRAPHIC_DATA] [GEOG…" at bounding box center [495, 212] width 156 height 362
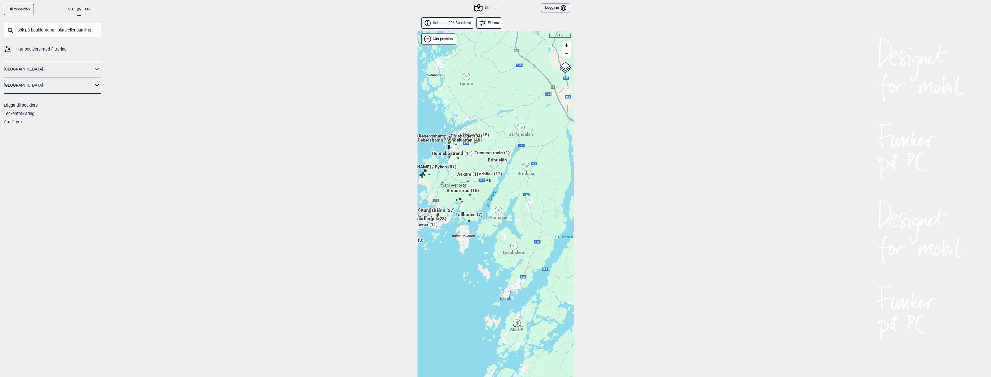
click at [525, 170] on icon at bounding box center [526, 167] width 7 height 8
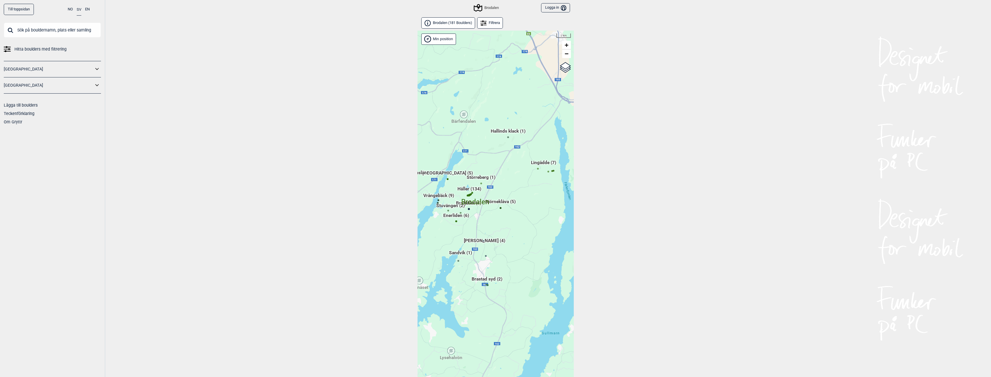
click at [460, 109] on div "Hallingdal Gol [PERSON_NAME] Kolomoen [GEOGRAPHIC_DATA] [GEOGRAPHIC_DATA] [GEOG…" at bounding box center [495, 212] width 156 height 362
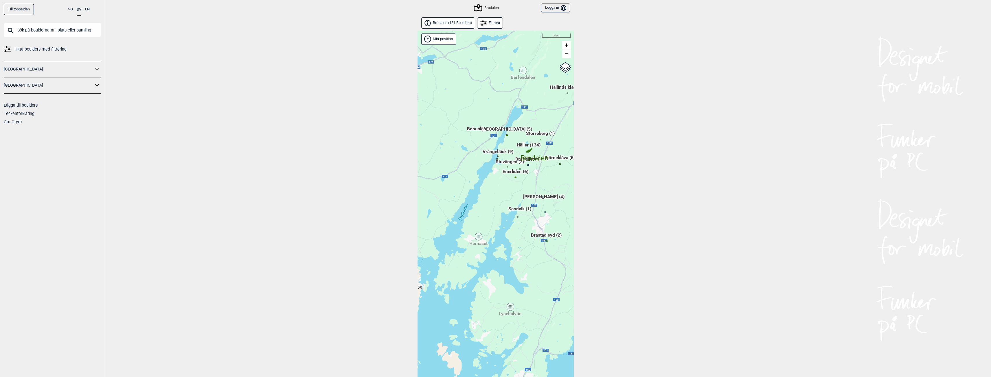
drag, startPoint x: 468, startPoint y: 158, endPoint x: 526, endPoint y: 150, distance: 58.3
click at [526, 150] on div "Hallingdal Gol [PERSON_NAME] Kolomoen [GEOGRAPHIC_DATA] [GEOGRAPHIC_DATA] [GEOG…" at bounding box center [495, 212] width 156 height 362
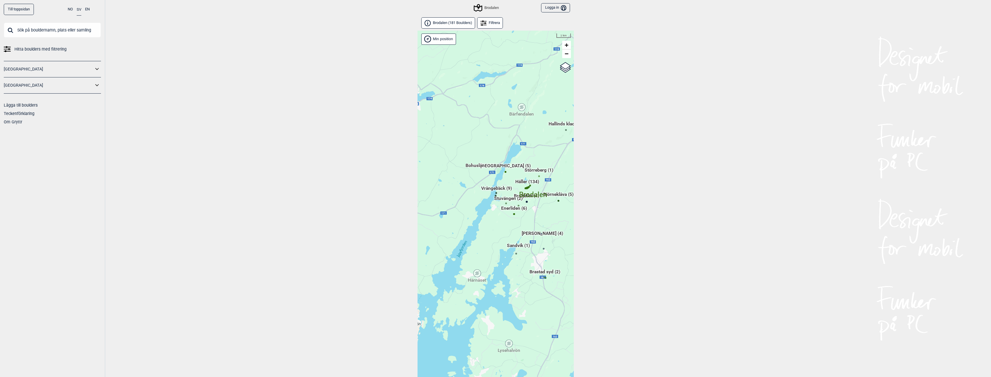
click at [523, 109] on icon at bounding box center [521, 107] width 7 height 8
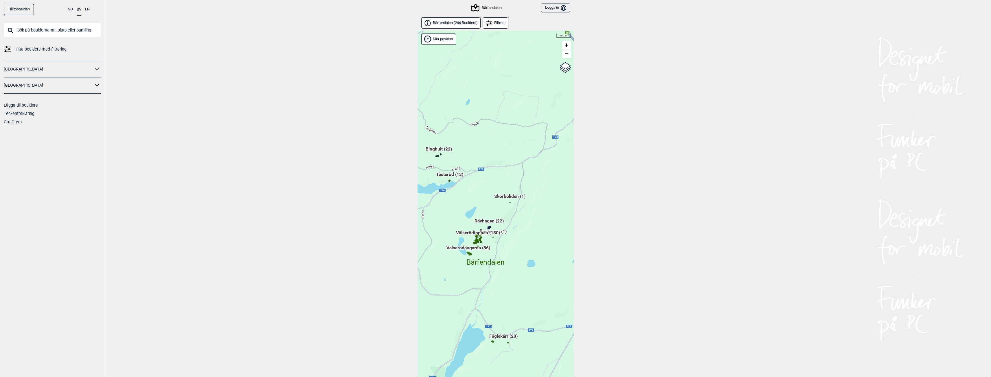
drag, startPoint x: 467, startPoint y: 240, endPoint x: 454, endPoint y: 184, distance: 58.2
click at [454, 184] on div "Hallingdal Gol [PERSON_NAME] Kolomoen [GEOGRAPHIC_DATA] [GEOGRAPHIC_DATA] [GEOG…" at bounding box center [495, 212] width 156 height 362
